Goal: Information Seeking & Learning: Learn about a topic

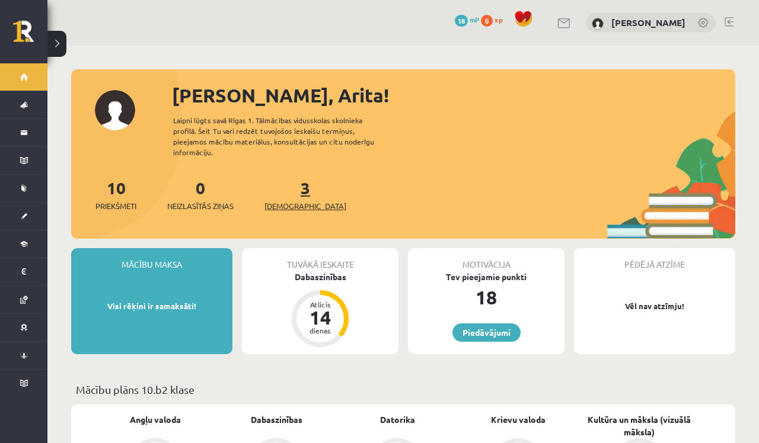
click at [288, 200] on span "[DEMOGRAPHIC_DATA]" at bounding box center [305, 206] width 82 height 12
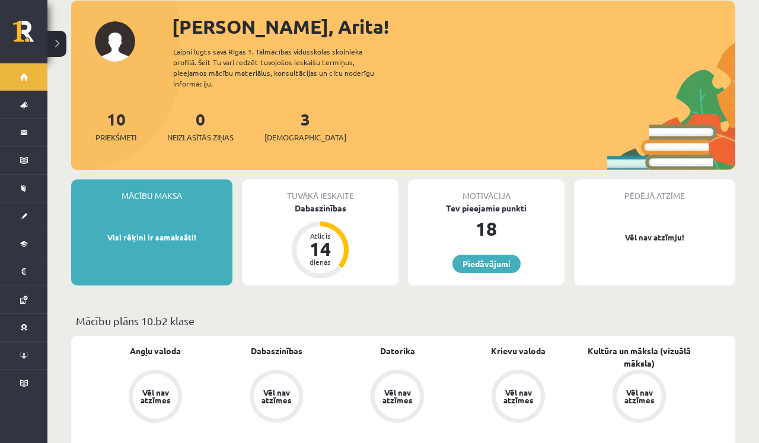
scroll to position [59, 0]
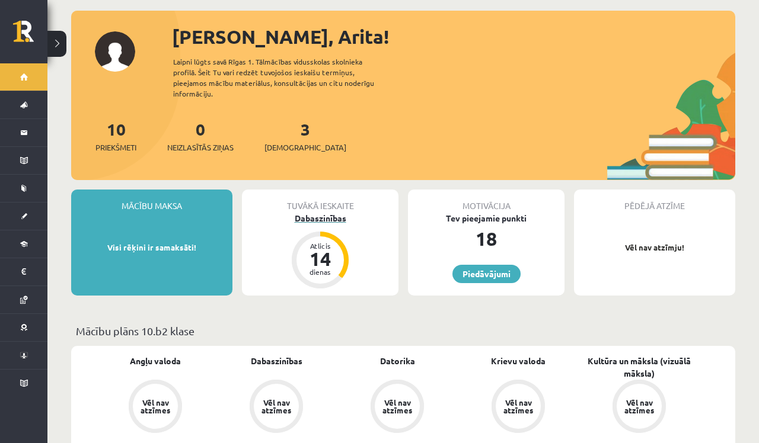
click at [323, 212] on div "Dabaszinības" at bounding box center [320, 218] width 156 height 12
click at [487, 266] on link "Piedāvājumi" at bounding box center [486, 274] width 68 height 18
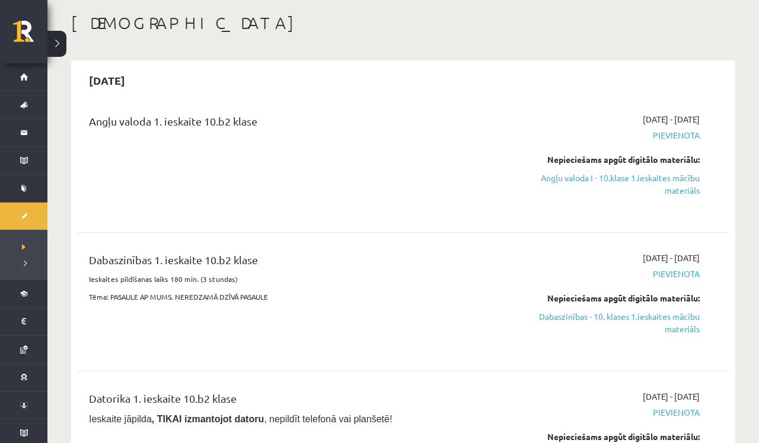
scroll to position [88, 0]
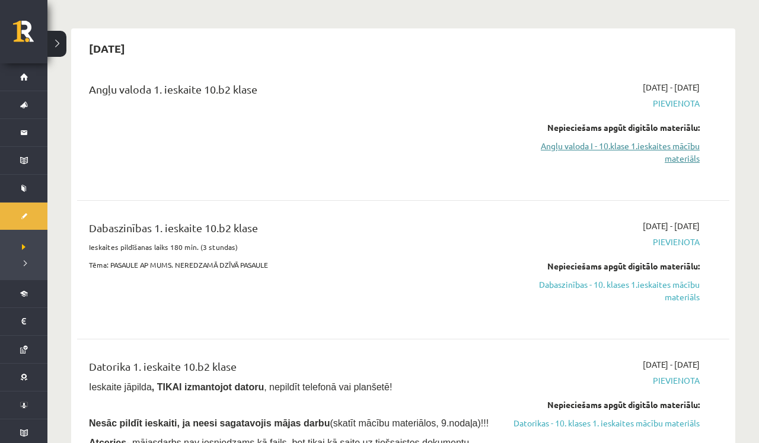
click at [666, 146] on link "Angļu valoda I - 10.klase 1.ieskaites mācību materiāls" at bounding box center [603, 152] width 191 height 25
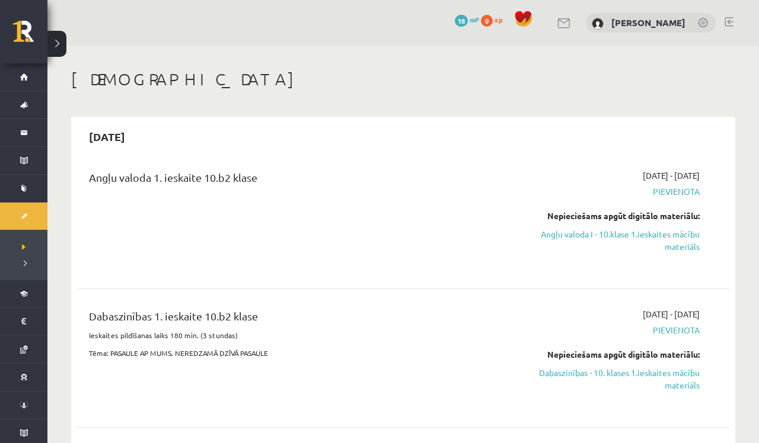
scroll to position [0, 0]
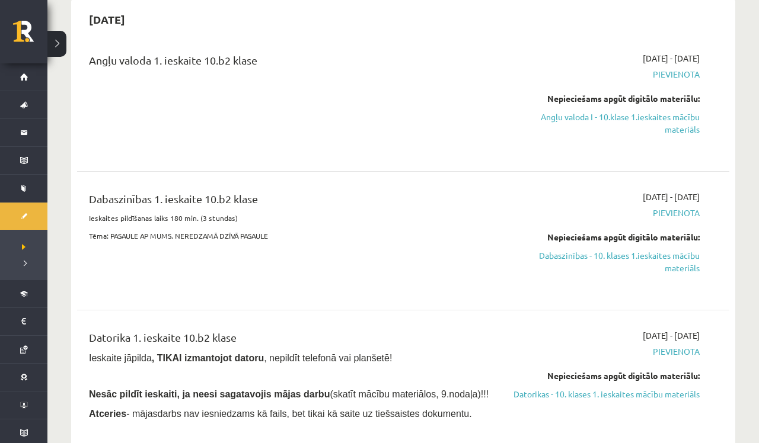
scroll to position [103, 0]
